Goal: Task Accomplishment & Management: Manage account settings

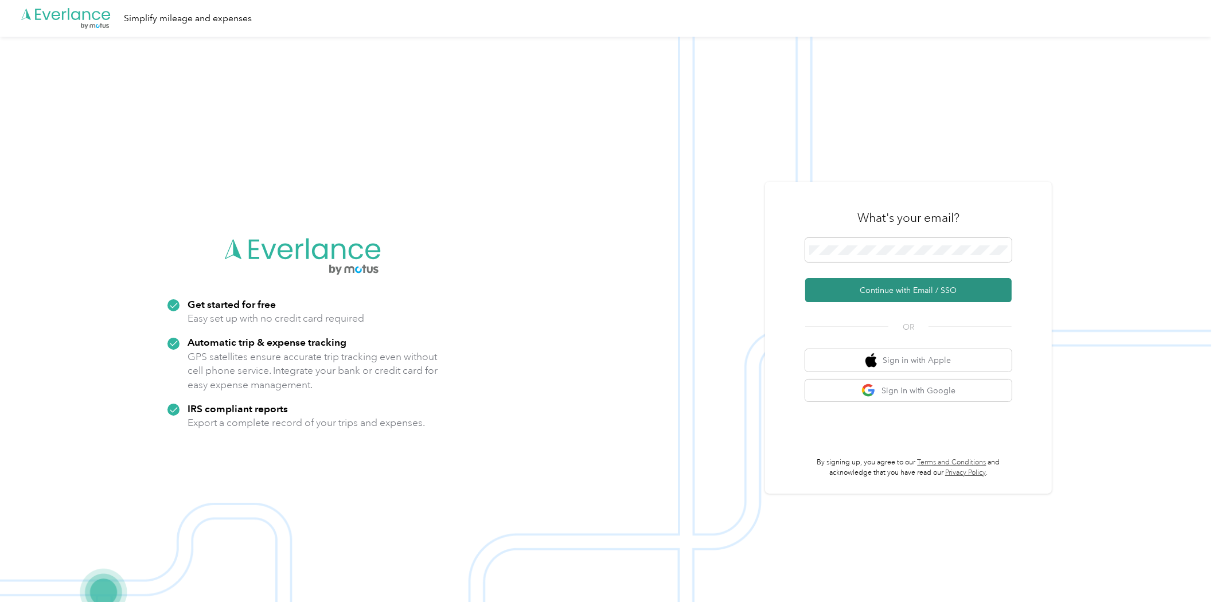
click at [904, 295] on button "Continue with Email / SSO" at bounding box center [908, 290] width 206 height 24
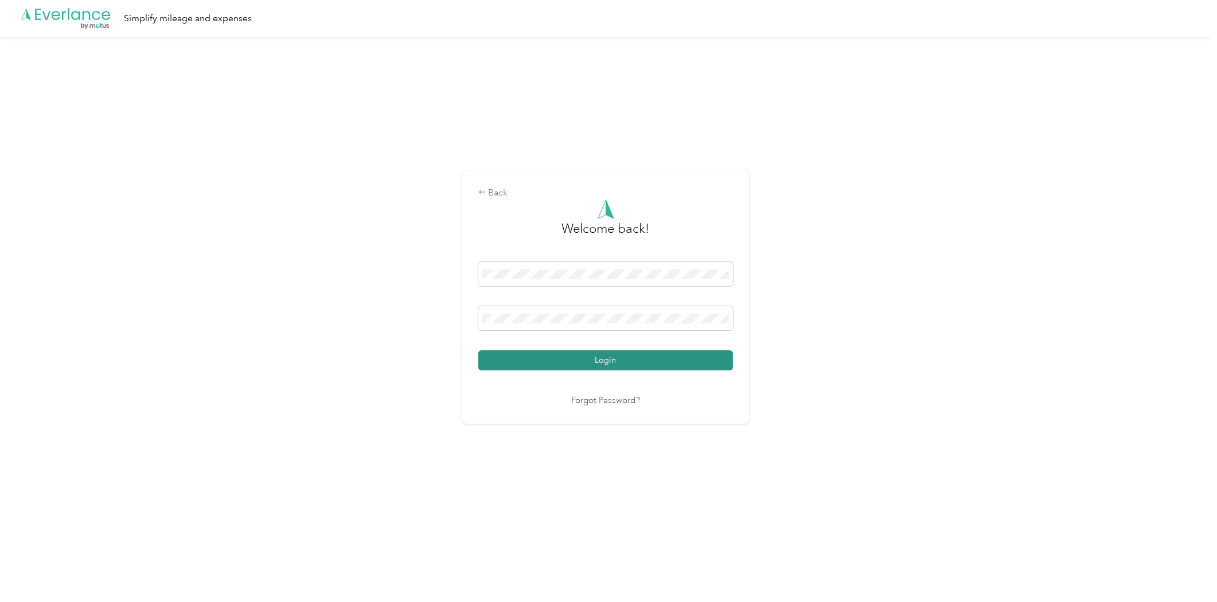
click at [722, 359] on button "Login" at bounding box center [605, 360] width 255 height 20
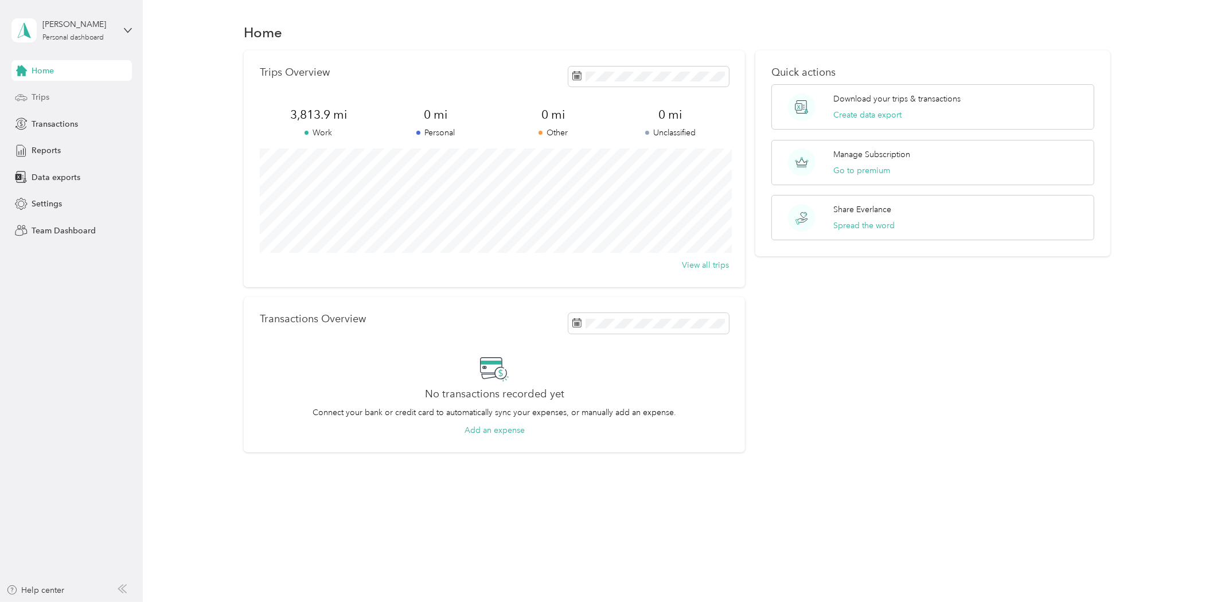
click at [57, 95] on div "Trips" at bounding box center [71, 97] width 120 height 21
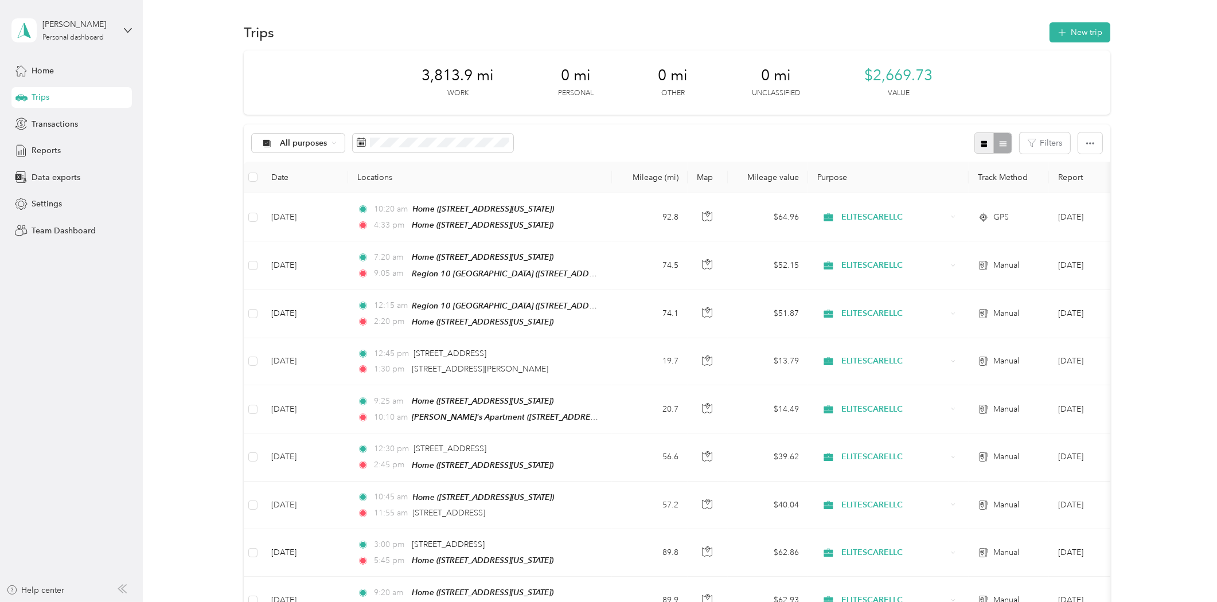
click at [981, 144] on icon "button" at bounding box center [984, 143] width 6 height 6
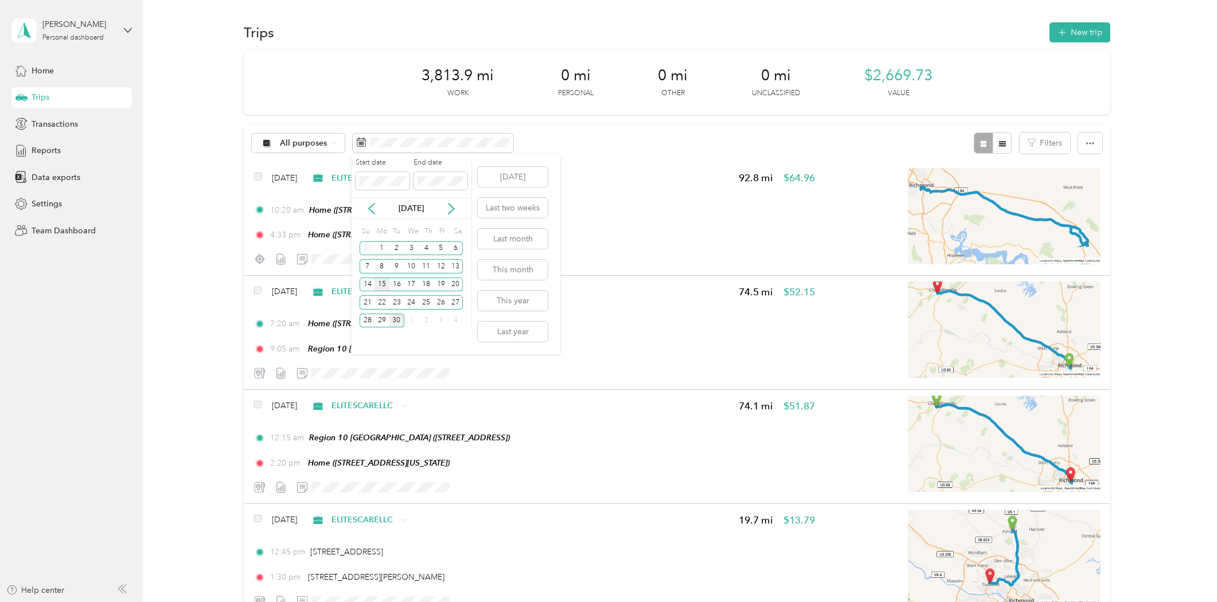
click at [381, 287] on div "15" at bounding box center [381, 284] width 15 height 14
click at [364, 318] on div "28" at bounding box center [366, 321] width 15 height 14
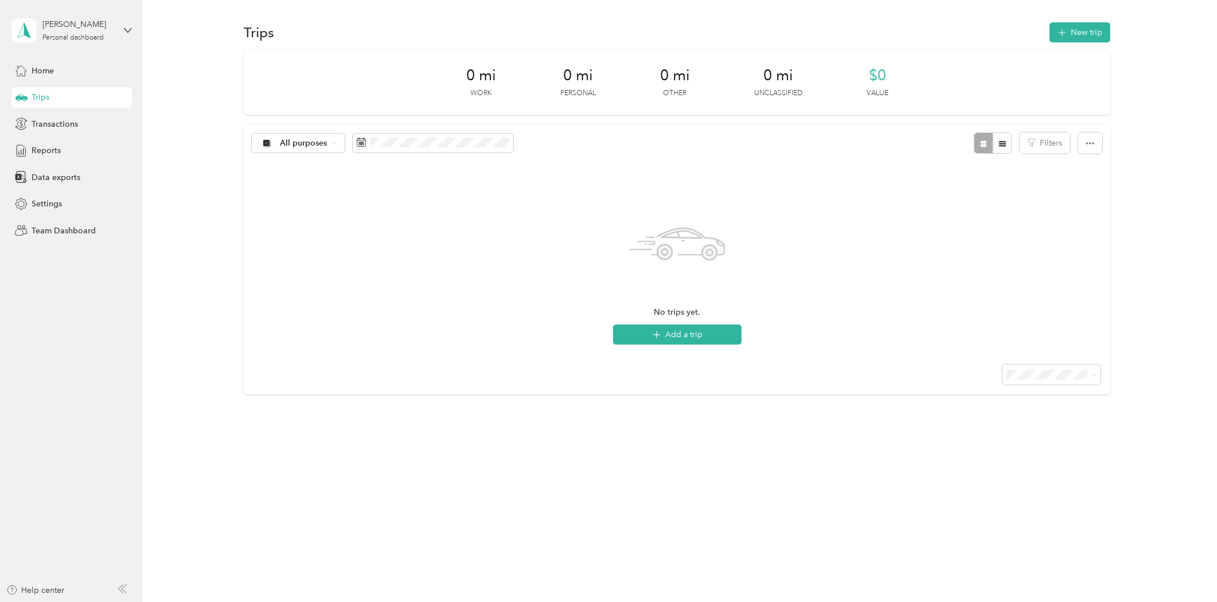
click at [284, 296] on div "No trips yet. Add a trip" at bounding box center [677, 270] width 866 height 161
click at [124, 40] on div "[PERSON_NAME] Personal dashboard" at bounding box center [71, 30] width 120 height 40
click at [79, 87] on div "Log out" at bounding box center [131, 94] width 225 height 20
